Goal: Information Seeking & Learning: Understand process/instructions

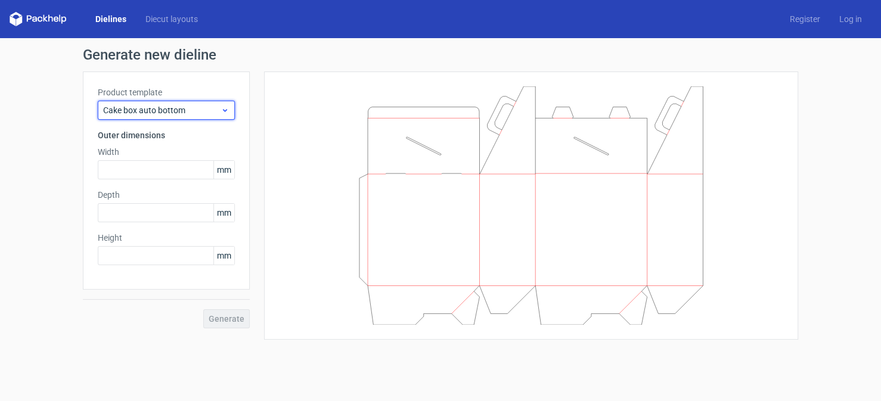
click at [224, 107] on icon at bounding box center [225, 111] width 9 height 10
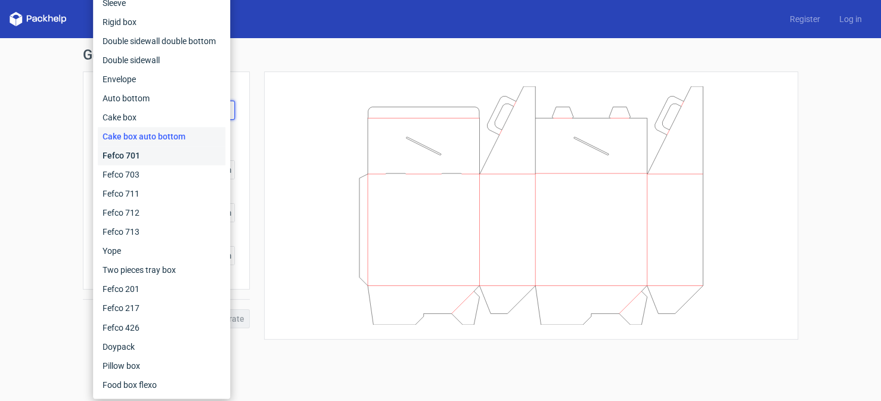
click at [133, 156] on div "Fefco 701" at bounding box center [162, 155] width 128 height 19
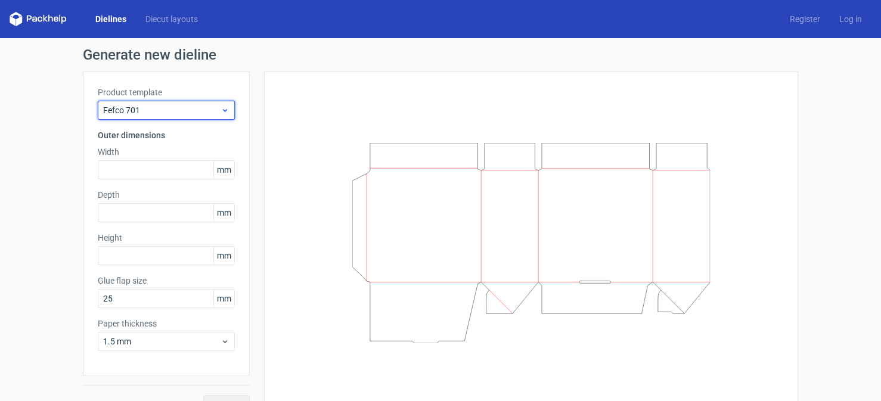
click at [147, 109] on span "Fefco 701" at bounding box center [161, 110] width 117 height 12
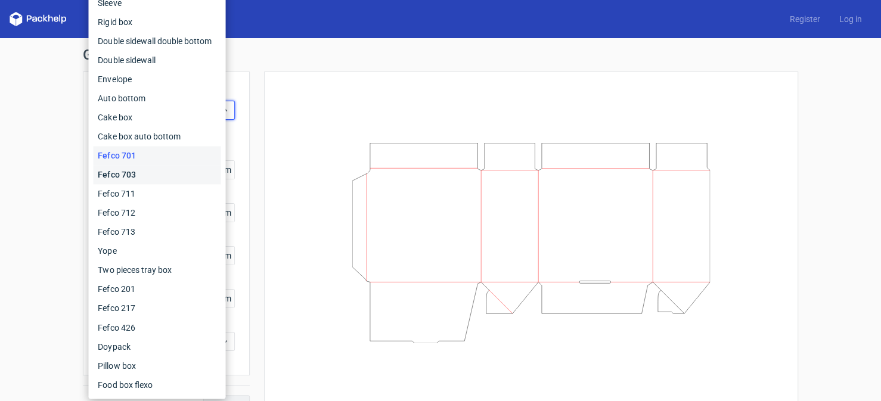
click at [144, 175] on div "Fefco 703" at bounding box center [157, 174] width 128 height 19
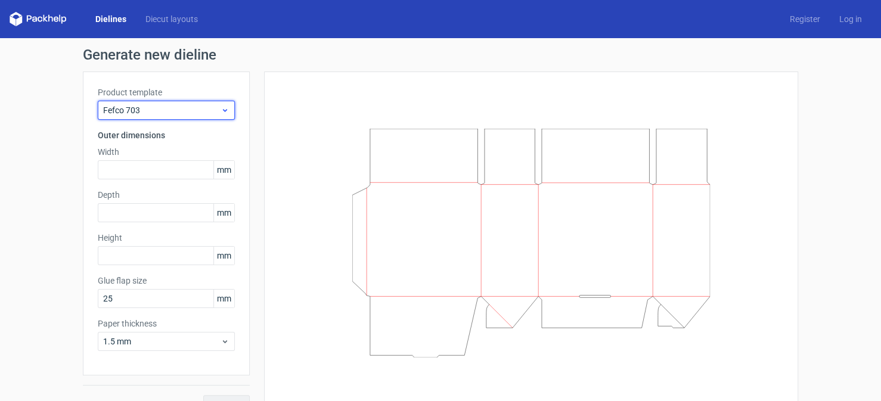
click at [161, 113] on span "Fefco 703" at bounding box center [161, 110] width 117 height 12
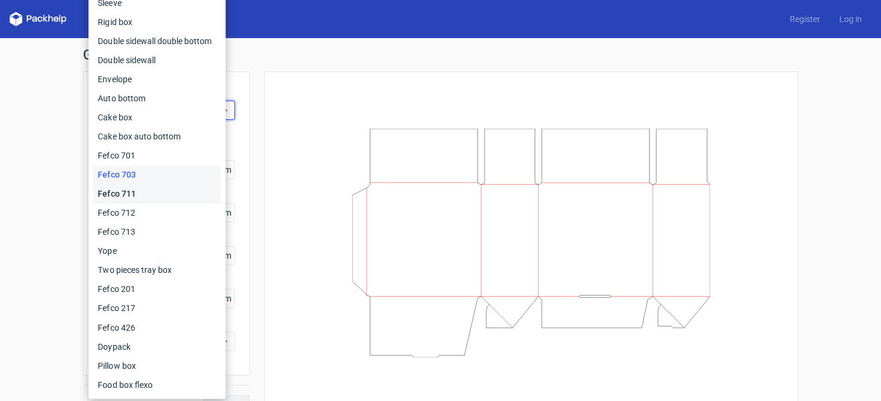
click at [145, 190] on div "Fefco 711" at bounding box center [157, 193] width 128 height 19
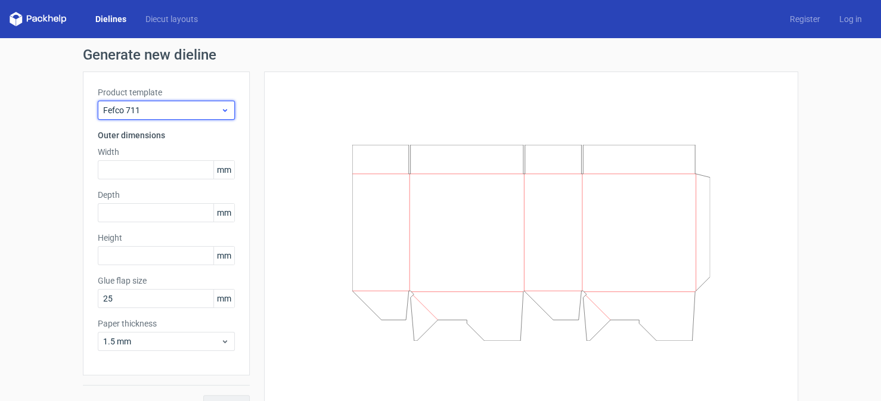
click at [162, 105] on span "Fefco 711" at bounding box center [161, 110] width 117 height 12
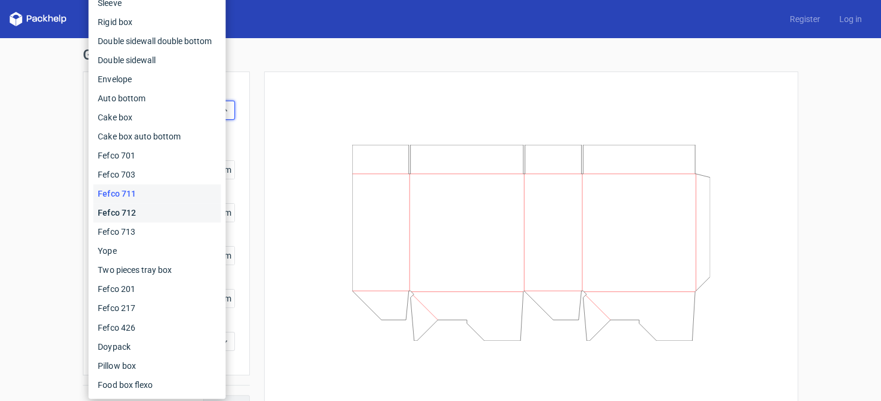
click at [134, 208] on div "Fefco 712" at bounding box center [157, 212] width 128 height 19
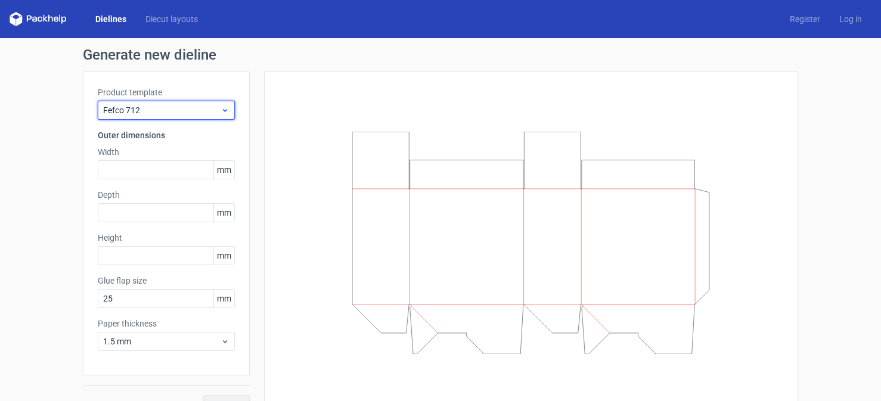
click at [159, 111] on span "Fefco 712" at bounding box center [161, 110] width 117 height 12
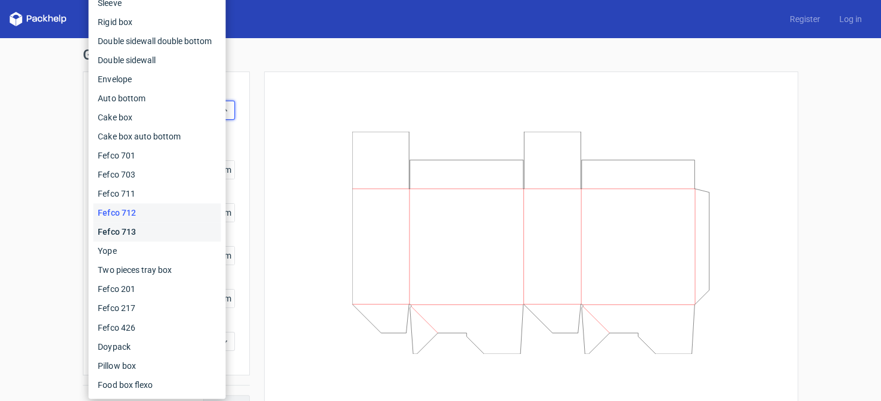
click at [139, 231] on div "Fefco 713" at bounding box center [157, 231] width 128 height 19
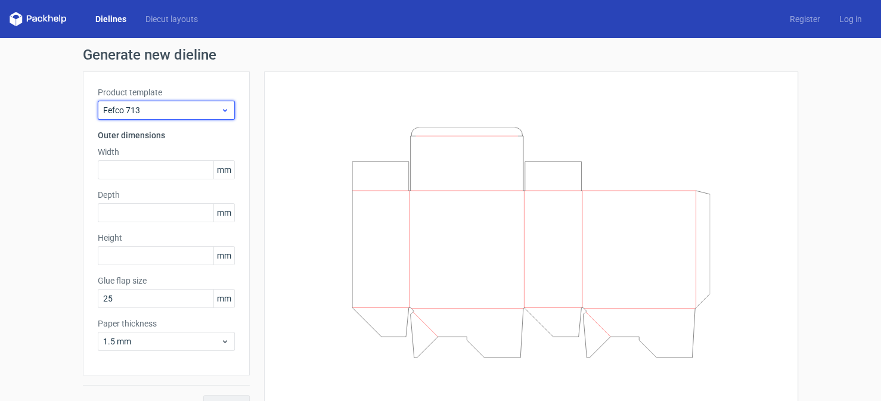
click at [150, 114] on span "Fefco 713" at bounding box center [161, 110] width 117 height 12
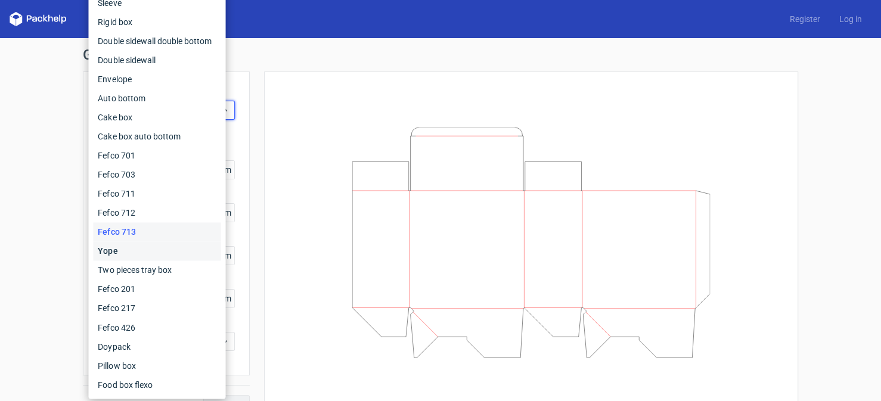
click at [129, 250] on div "Yope" at bounding box center [157, 250] width 128 height 19
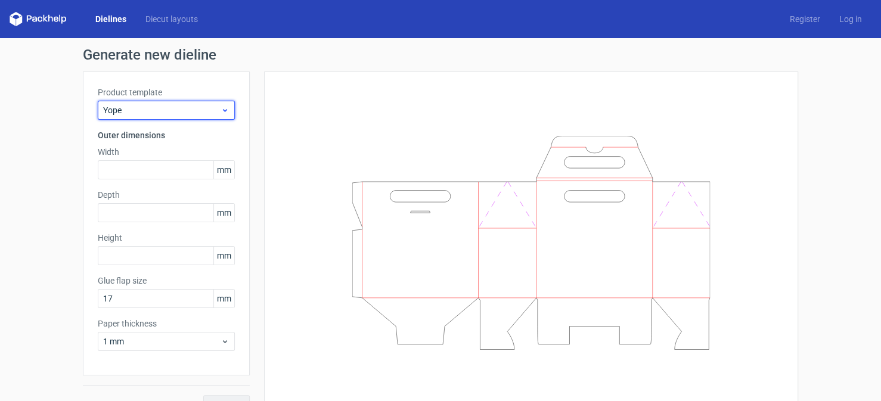
click at [154, 113] on span "Yope" at bounding box center [161, 110] width 117 height 12
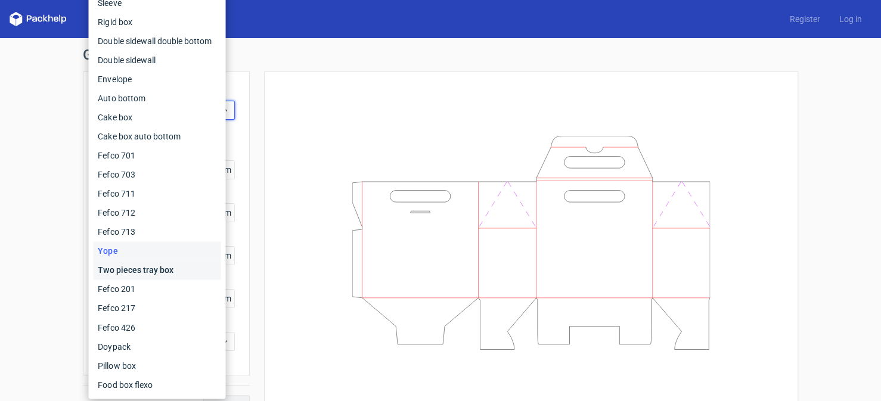
click at [128, 269] on div "Two pieces tray box" at bounding box center [157, 270] width 128 height 19
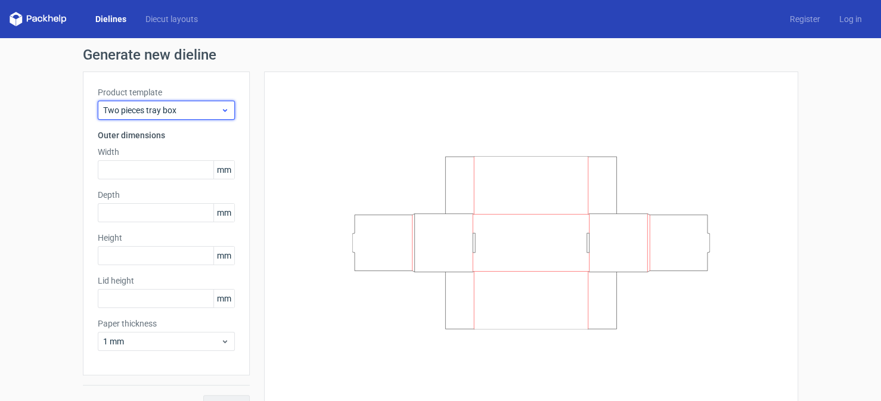
click at [157, 109] on span "Two pieces tray box" at bounding box center [161, 110] width 117 height 12
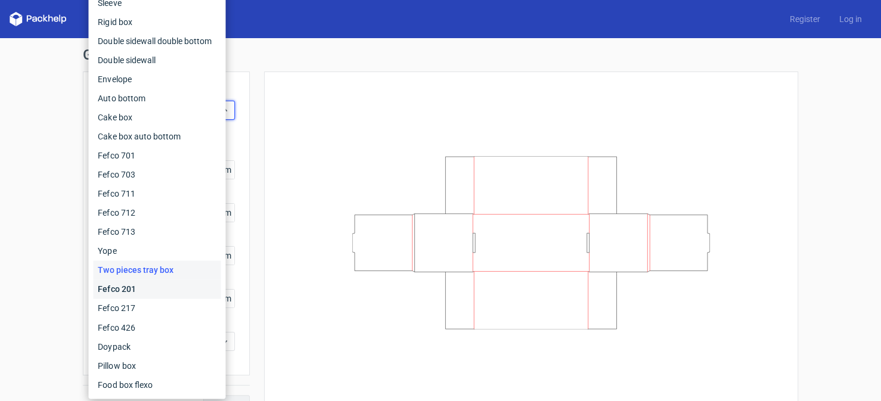
click at [129, 289] on div "Fefco 201" at bounding box center [157, 289] width 128 height 19
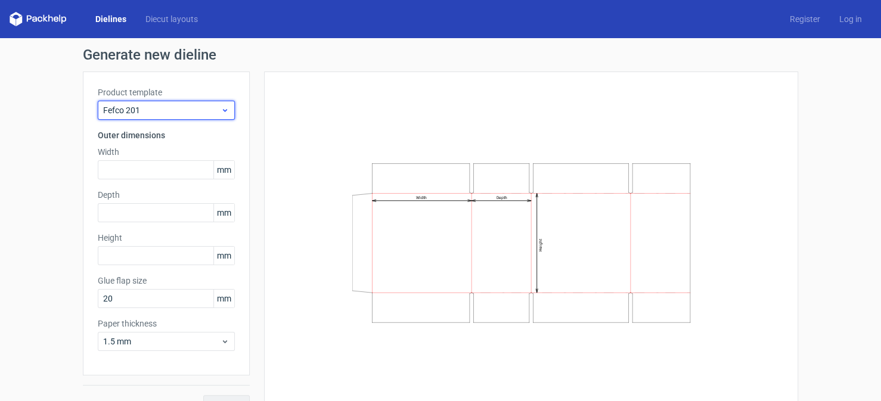
click at [141, 104] on span "Fefco 201" at bounding box center [161, 110] width 117 height 12
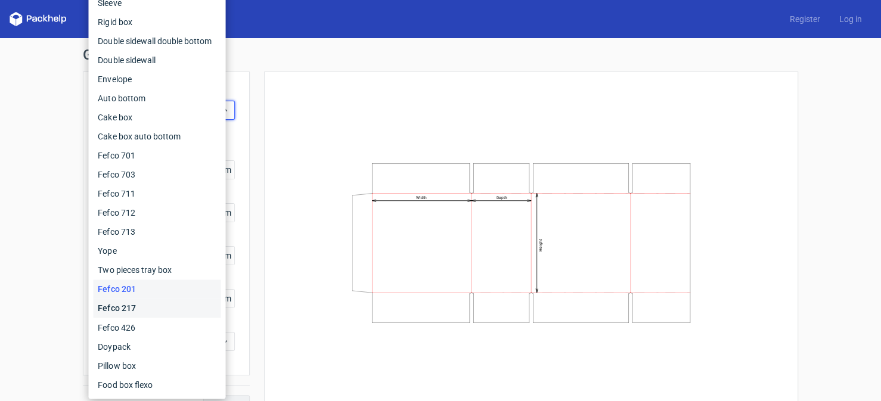
click at [143, 309] on div "Fefco 217" at bounding box center [157, 308] width 128 height 19
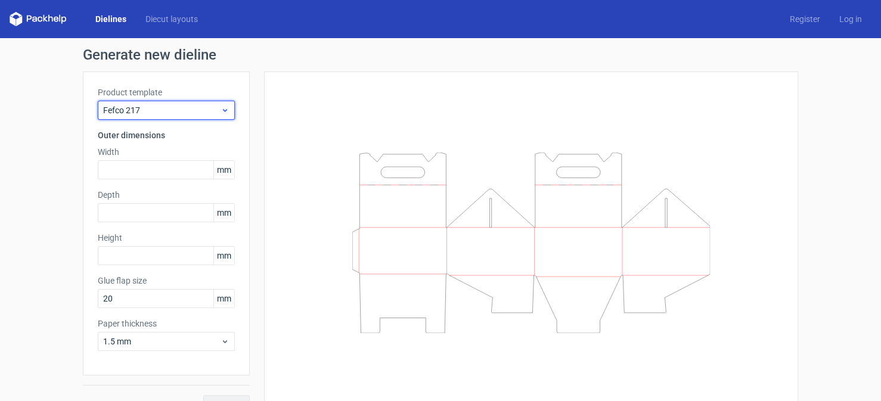
click at [151, 113] on span "Fefco 217" at bounding box center [161, 110] width 117 height 12
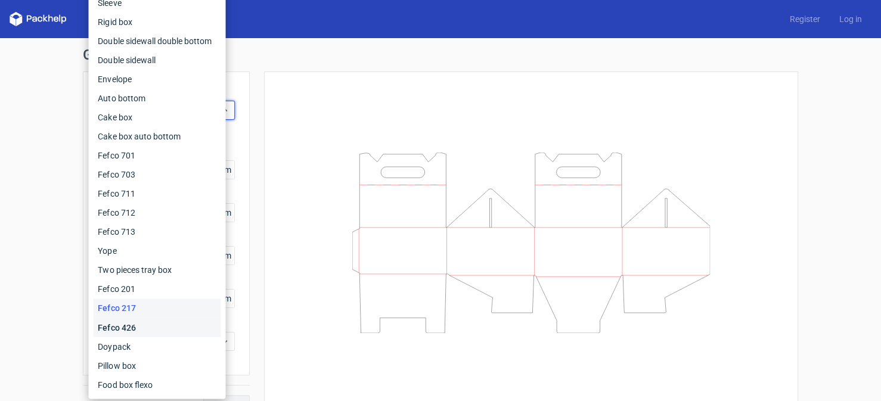
click at [135, 324] on div "Fefco 426" at bounding box center [157, 327] width 128 height 19
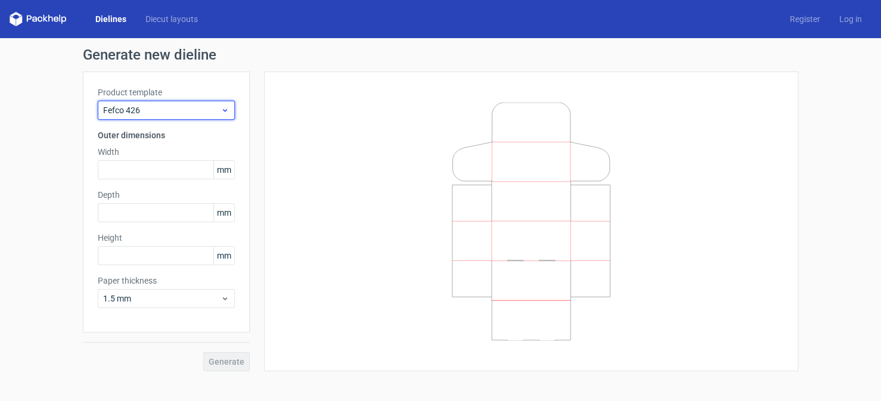
click at [163, 117] on div "Fefco 426" at bounding box center [166, 110] width 137 height 19
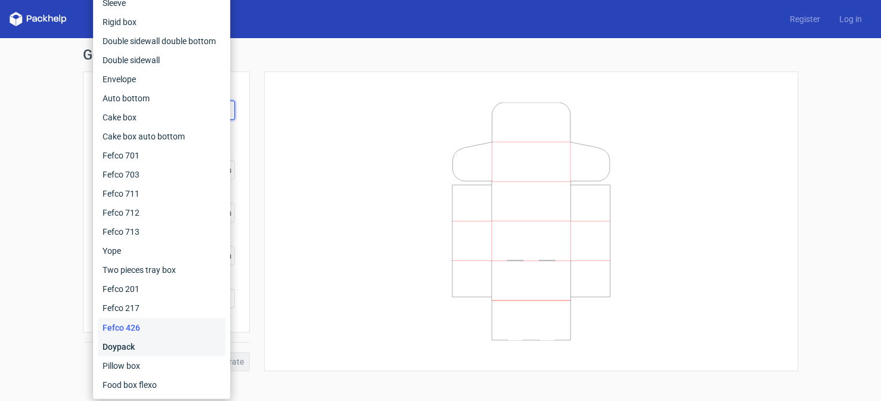
click at [142, 341] on div "Doypack" at bounding box center [162, 346] width 128 height 19
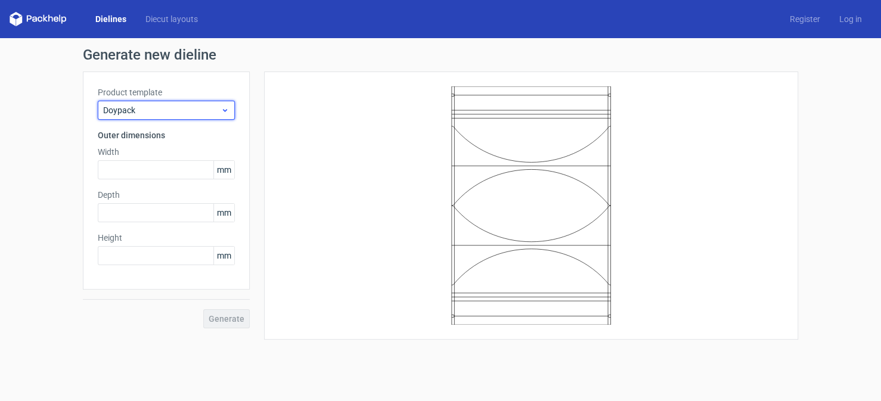
click at [165, 105] on span "Doypack" at bounding box center [161, 110] width 117 height 12
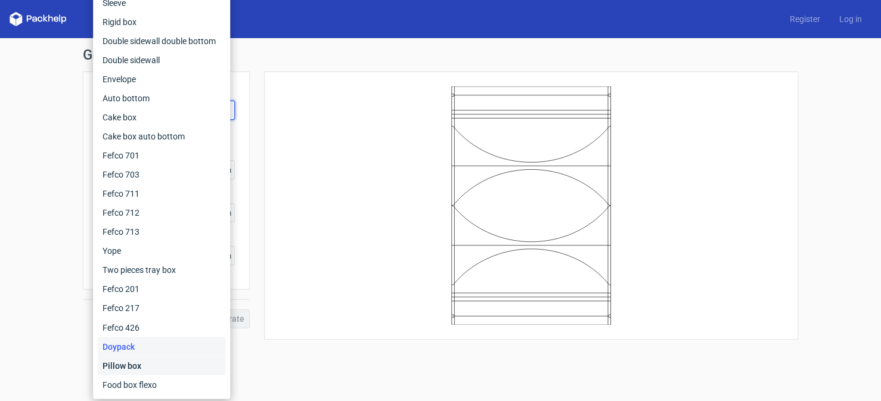
click at [136, 357] on div "Pillow box" at bounding box center [162, 365] width 128 height 19
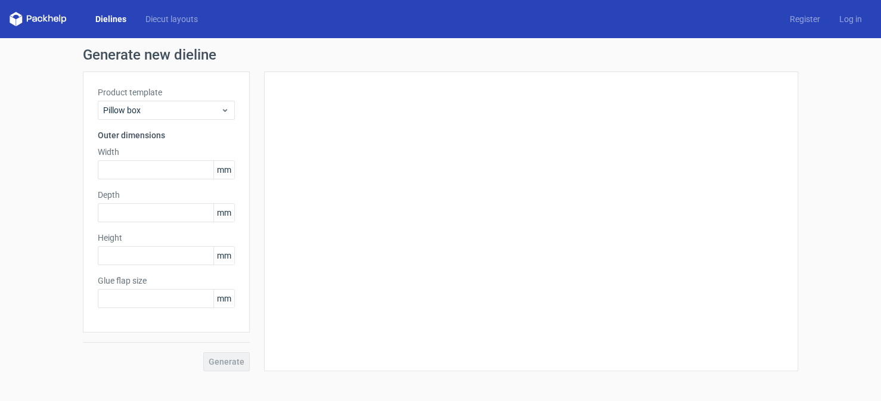
type input "20"
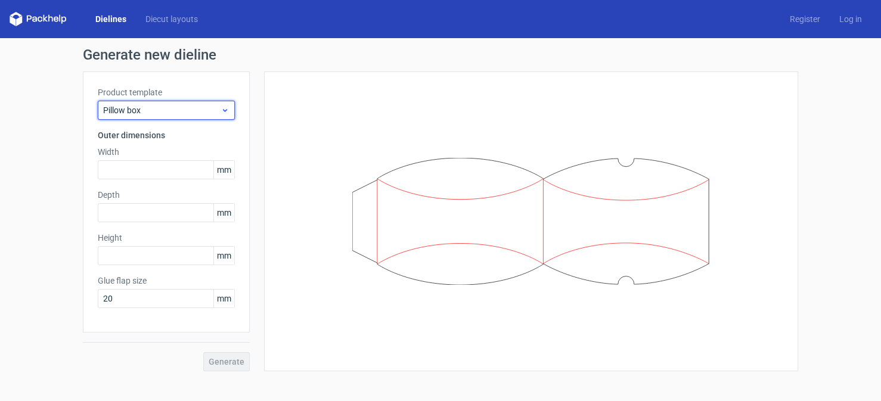
click at [163, 109] on span "Pillow box" at bounding box center [161, 110] width 117 height 12
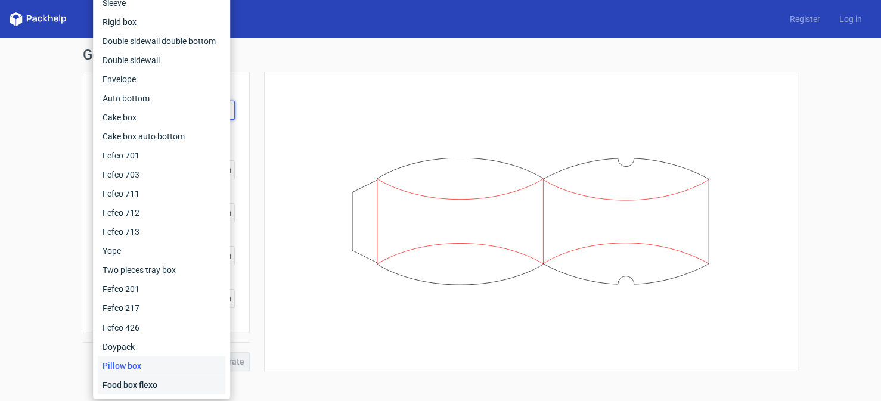
click at [143, 382] on div "Food box flexo" at bounding box center [162, 384] width 128 height 19
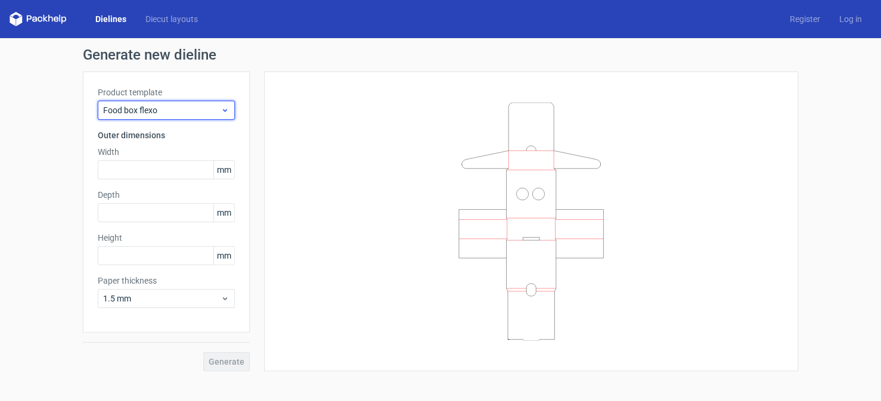
click at [165, 114] on span "Food box flexo" at bounding box center [161, 110] width 117 height 12
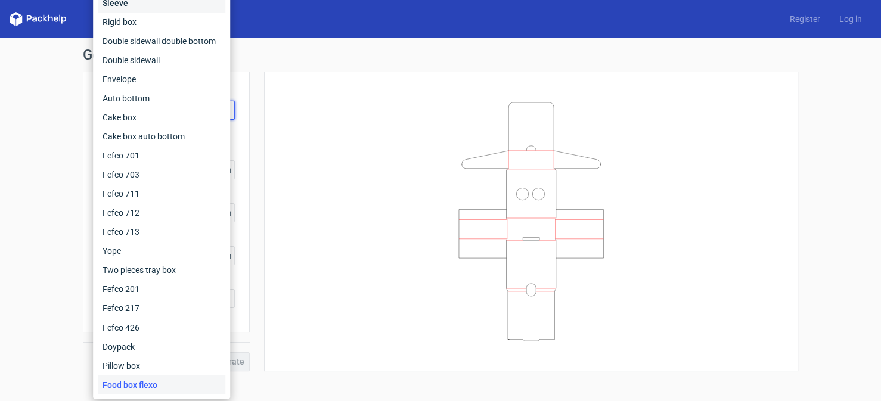
click at [135, 7] on div "Sleeve" at bounding box center [162, 2] width 128 height 19
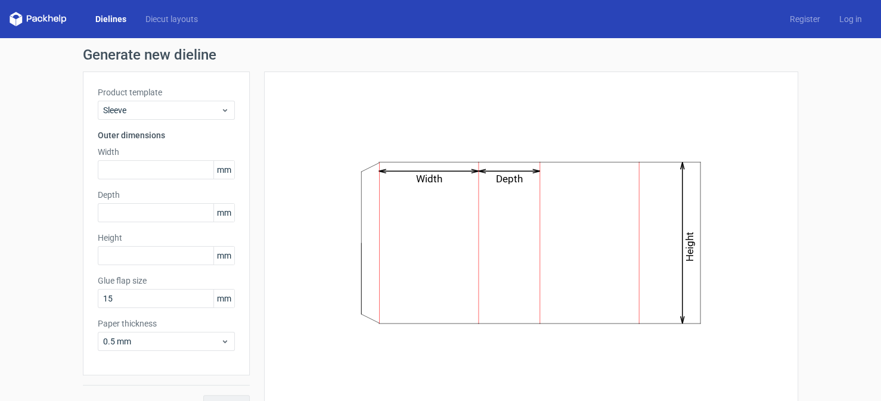
click at [218, 97] on label "Product template" at bounding box center [166, 92] width 137 height 12
click at [221, 113] on icon at bounding box center [225, 111] width 9 height 10
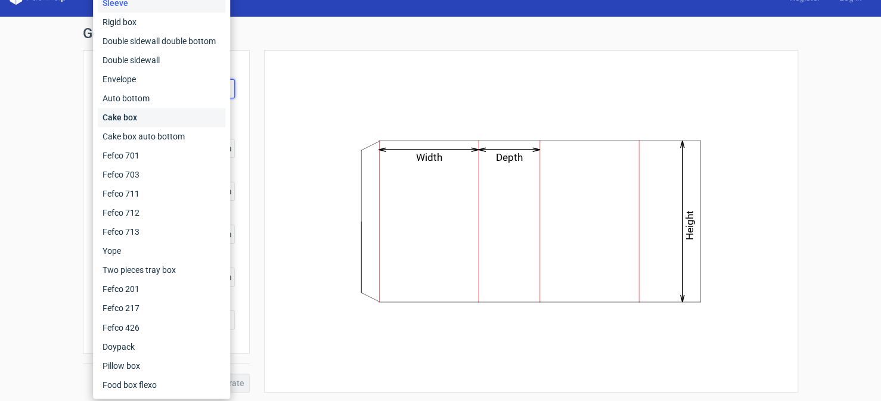
scroll to position [21, 0]
click at [307, 151] on div "Width Depth Height" at bounding box center [531, 221] width 504 height 313
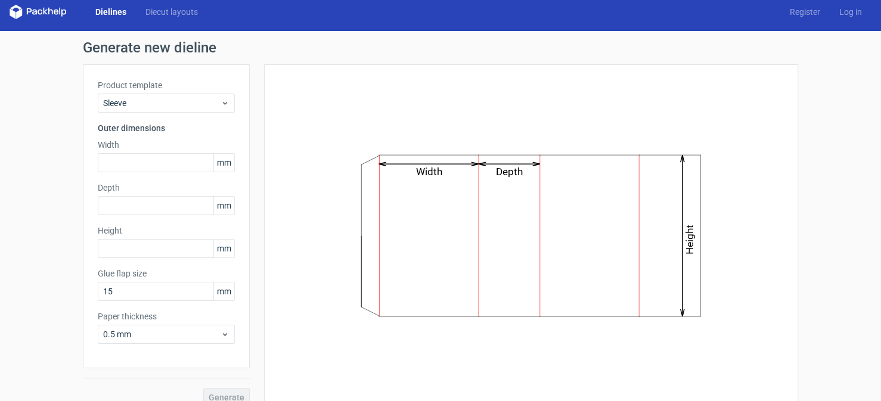
scroll to position [0, 0]
